Goal: Transaction & Acquisition: Subscribe to service/newsletter

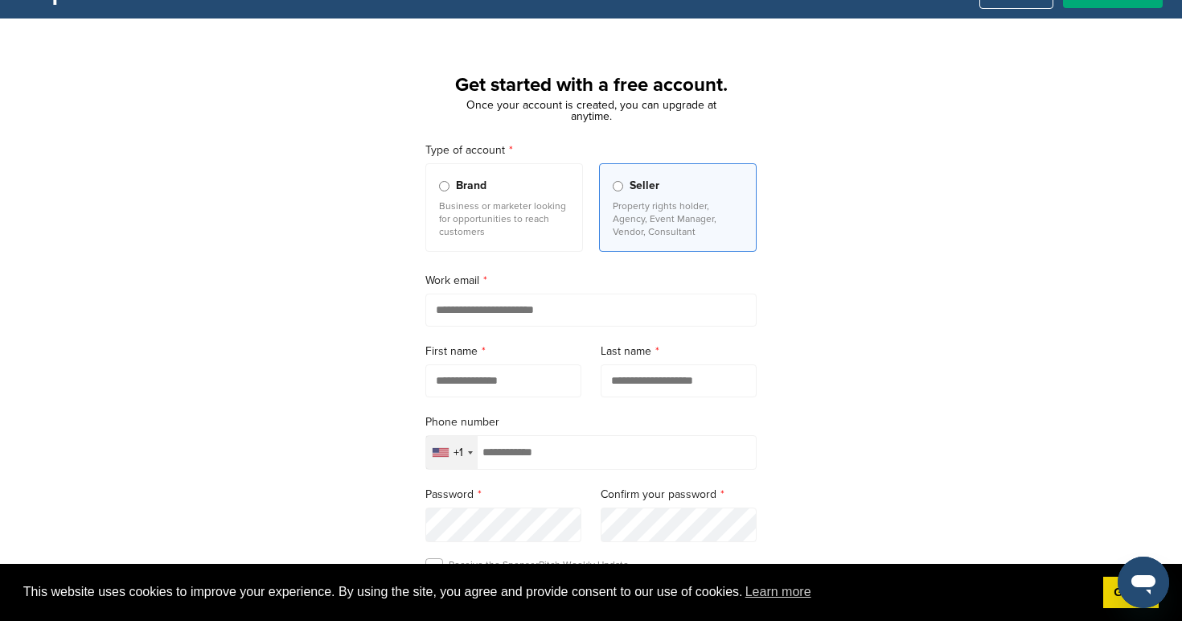
scroll to position [39, 0]
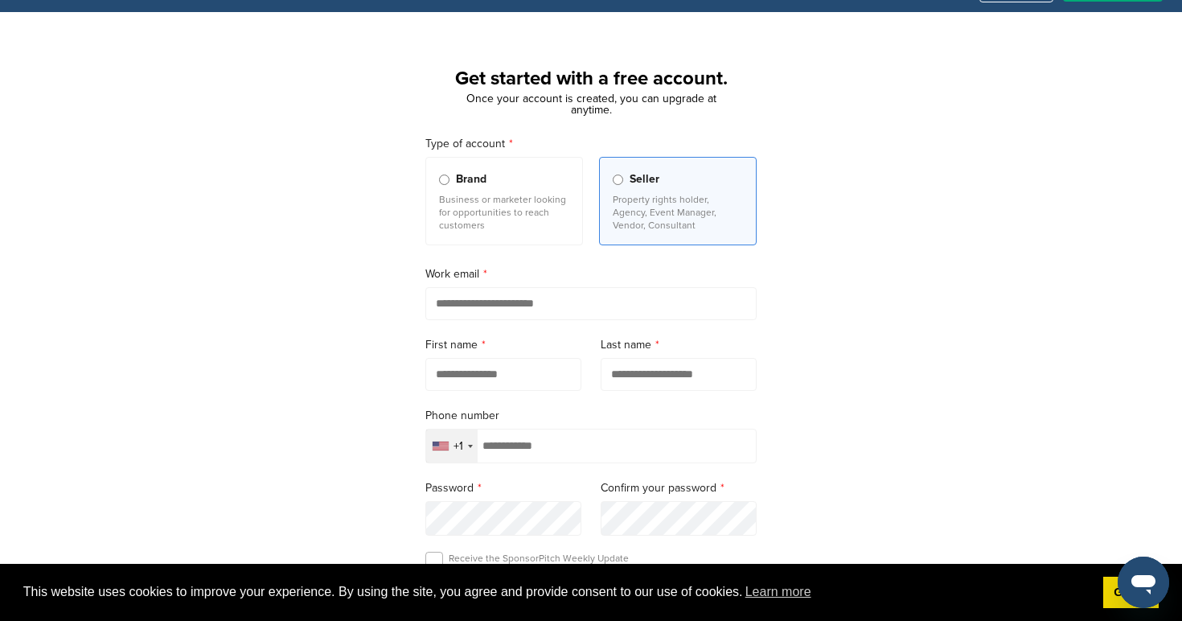
click at [519, 223] on p "Business or marketer looking for opportunities to reach customers" at bounding box center [504, 212] width 130 height 39
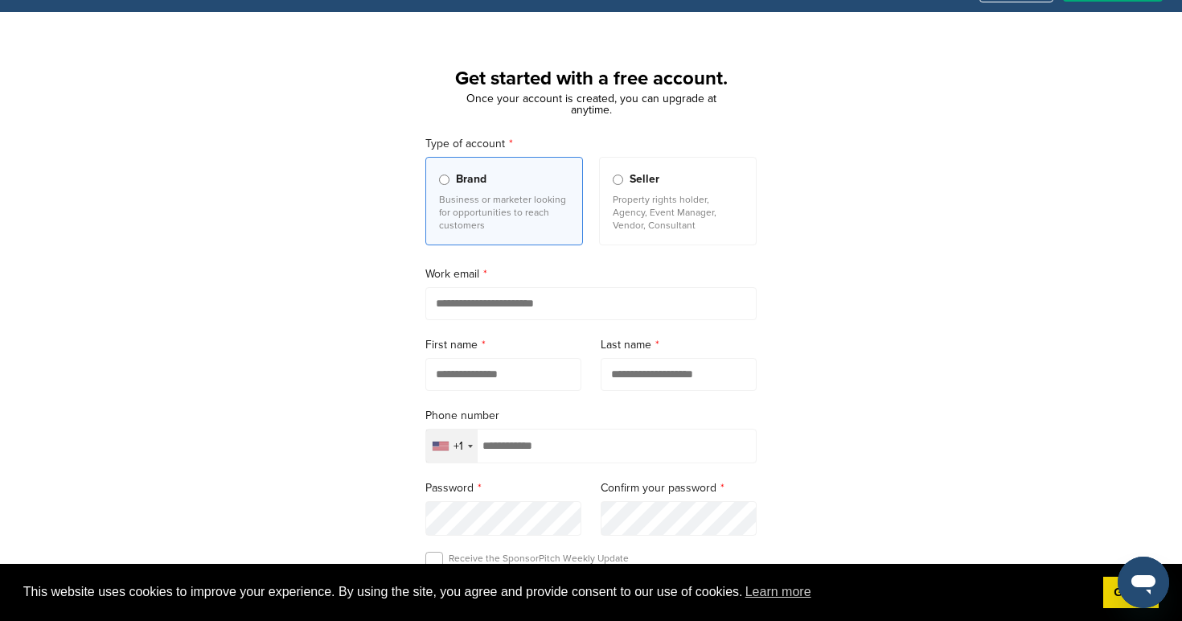
scroll to position [0, 0]
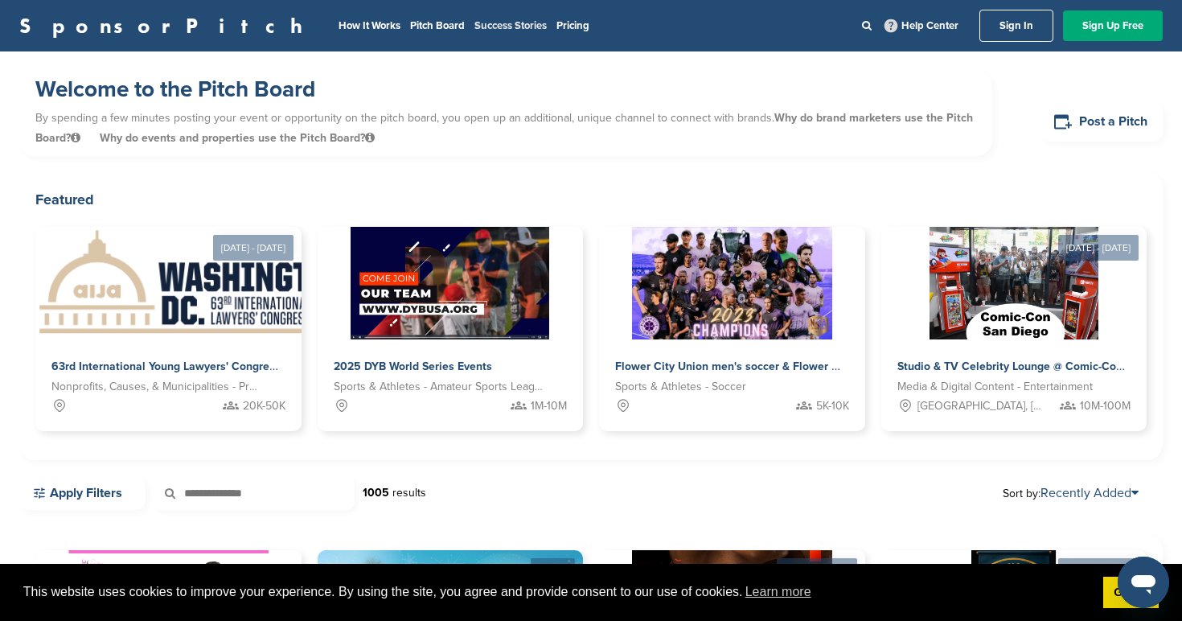
click at [474, 29] on link "Success Stories" at bounding box center [510, 25] width 72 height 13
